Goal: Transaction & Acquisition: Purchase product/service

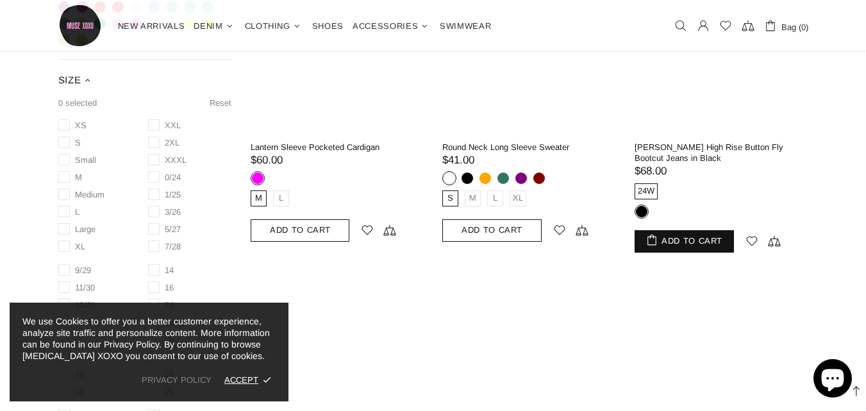
click at [704, 236] on span "Add To Cart" at bounding box center [691, 240] width 61 height 9
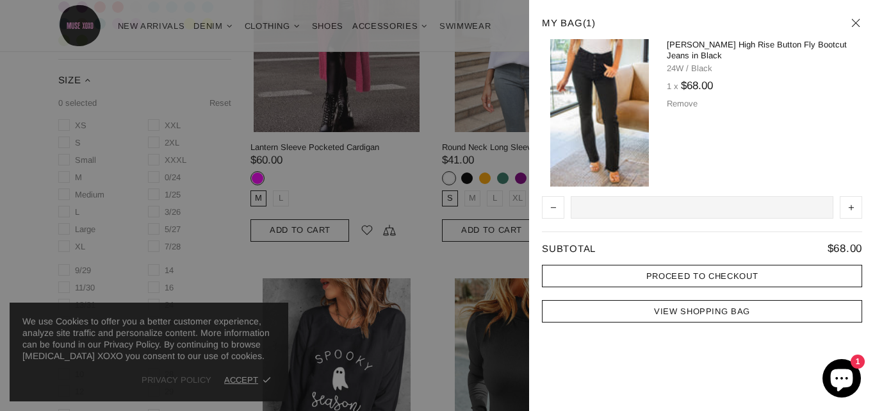
click at [686, 279] on link "PROCEED TO CHECKOUT" at bounding box center [702, 276] width 320 height 22
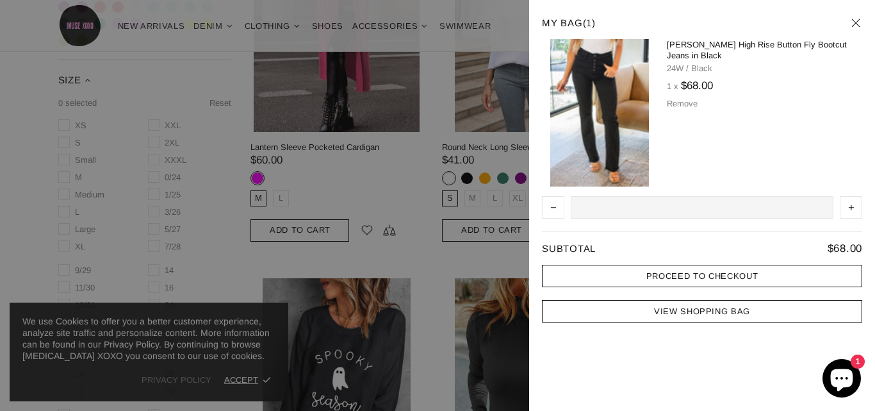
click at [686, 279] on link "PROCEED TO CHECKOUT" at bounding box center [702, 276] width 320 height 22
